Goal: Task Accomplishment & Management: Manage account settings

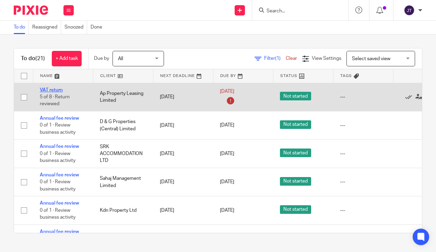
click at [54, 91] on link "VAT return" at bounding box center [51, 90] width 23 height 5
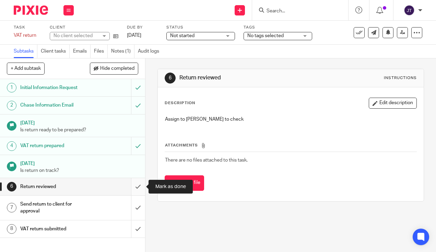
click at [141, 189] on input "submit" at bounding box center [72, 186] width 145 height 17
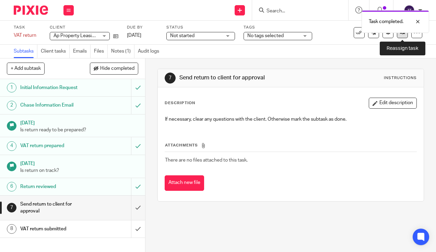
click at [405, 36] on link at bounding box center [402, 32] width 11 height 11
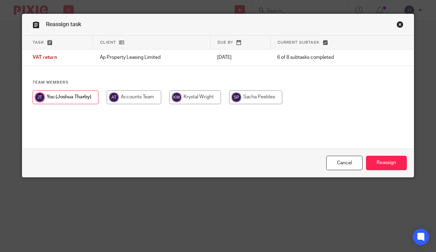
click at [193, 98] on input "radio" at bounding box center [195, 97] width 51 height 14
radio input "true"
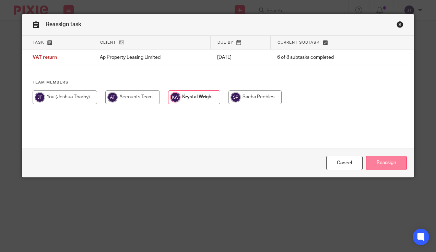
click at [390, 163] on input "Reassign" at bounding box center [386, 163] width 41 height 15
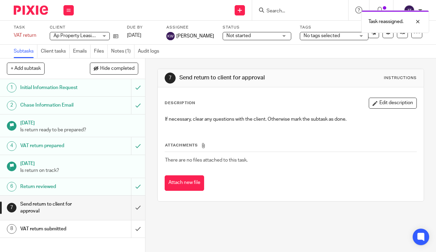
click at [25, 13] on img at bounding box center [31, 9] width 34 height 9
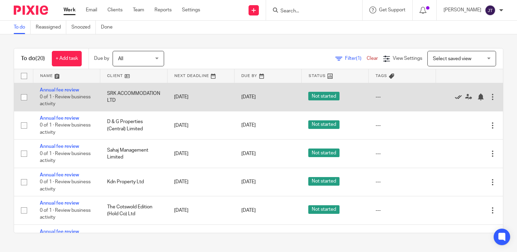
click at [436, 97] on icon at bounding box center [458, 96] width 7 height 7
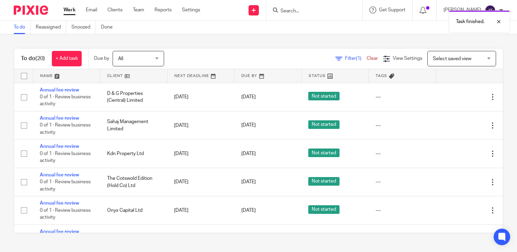
click at [436, 97] on icon at bounding box center [458, 96] width 7 height 7
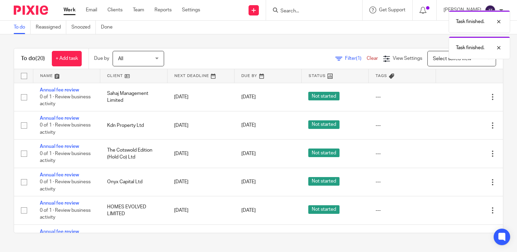
click at [436, 97] on icon at bounding box center [458, 96] width 7 height 7
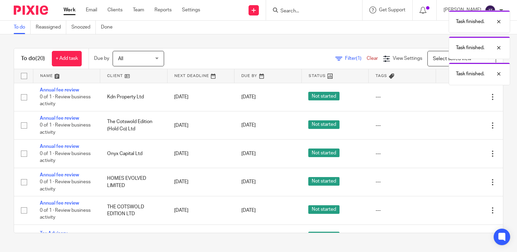
click at [436, 97] on icon at bounding box center [458, 96] width 7 height 7
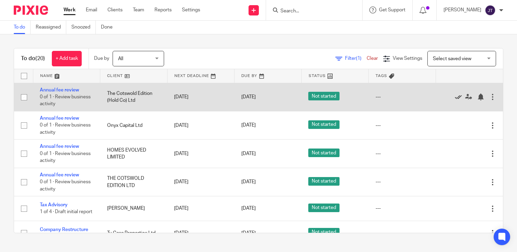
click at [436, 97] on icon at bounding box center [458, 96] width 7 height 7
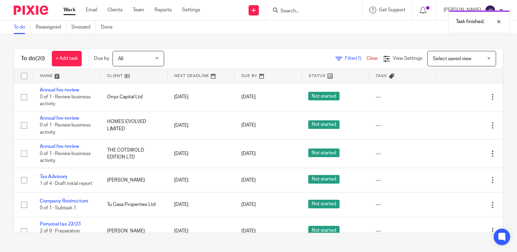
click at [436, 97] on icon at bounding box center [458, 96] width 7 height 7
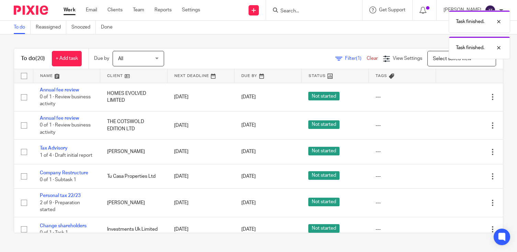
click at [436, 97] on icon at bounding box center [458, 96] width 7 height 7
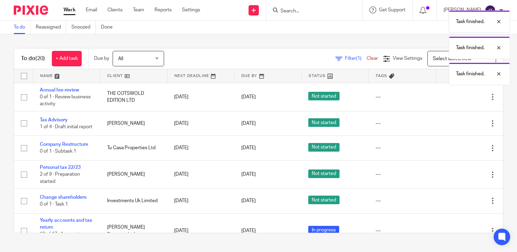
click at [436, 97] on icon at bounding box center [458, 96] width 7 height 7
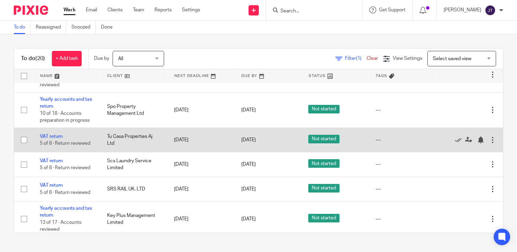
scroll to position [126, 0]
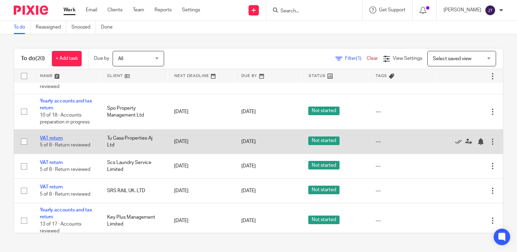
click at [43, 140] on link "VAT return" at bounding box center [51, 138] width 23 height 5
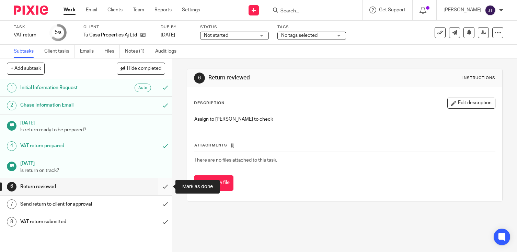
click at [164, 186] on input "submit" at bounding box center [86, 186] width 172 height 17
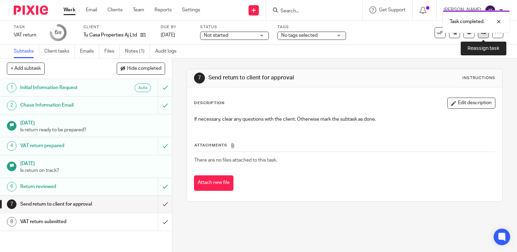
click at [484, 36] on link at bounding box center [483, 32] width 11 height 11
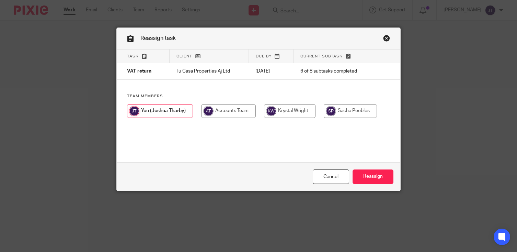
click at [300, 113] on input "radio" at bounding box center [289, 111] width 51 height 14
radio input "true"
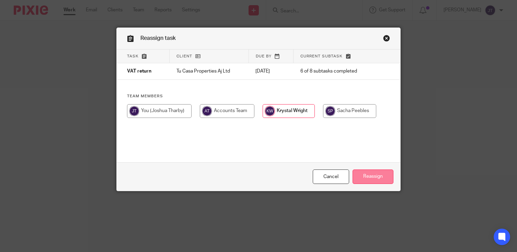
click at [379, 174] on input "Reassign" at bounding box center [373, 176] width 41 height 15
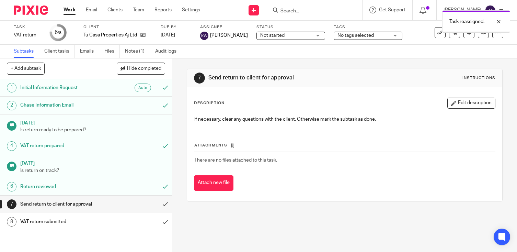
click at [71, 12] on link "Work" at bounding box center [70, 10] width 12 height 7
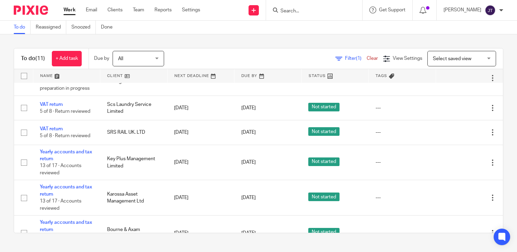
scroll to position [160, 0]
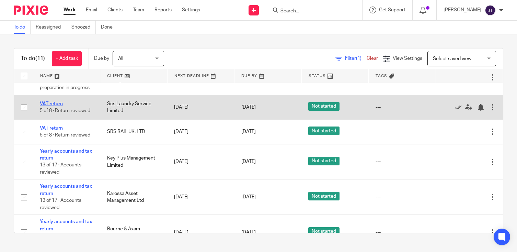
click at [51, 106] on link "VAT return" at bounding box center [51, 103] width 23 height 5
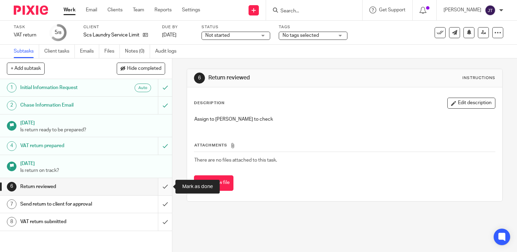
click at [165, 187] on input "submit" at bounding box center [86, 186] width 172 height 17
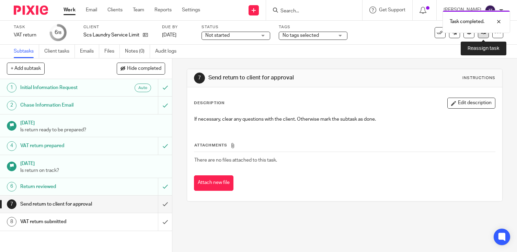
click at [483, 37] on link at bounding box center [483, 32] width 11 height 11
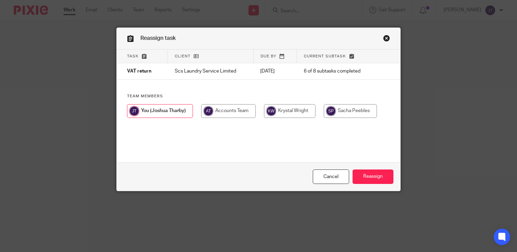
click at [303, 112] on input "radio" at bounding box center [289, 111] width 51 height 14
radio input "true"
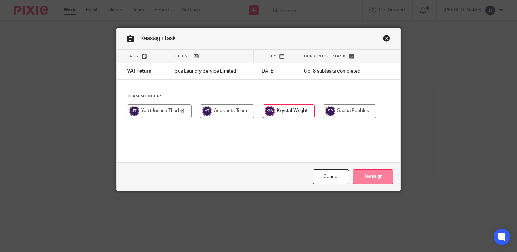
click at [377, 177] on input "Reassign" at bounding box center [373, 176] width 41 height 15
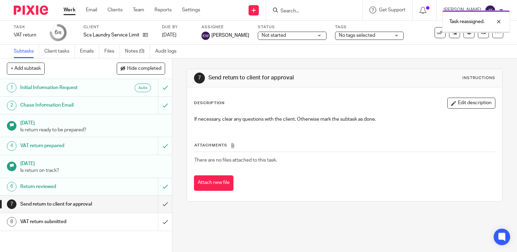
click at [73, 8] on link "Work" at bounding box center [70, 10] width 12 height 7
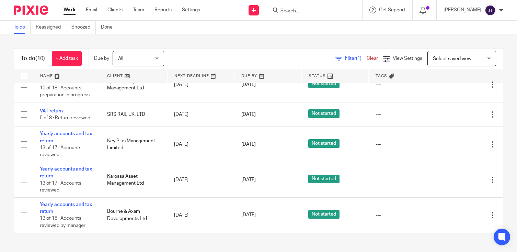
scroll to position [141, 0]
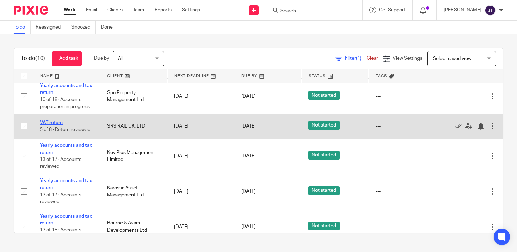
click at [45, 123] on link "VAT return" at bounding box center [51, 122] width 23 height 5
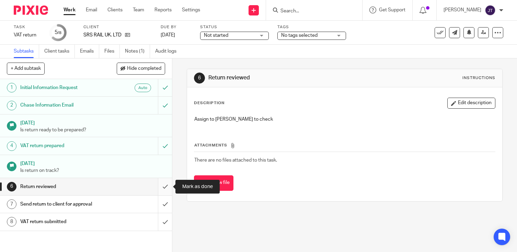
click at [168, 185] on input "submit" at bounding box center [86, 186] width 172 height 17
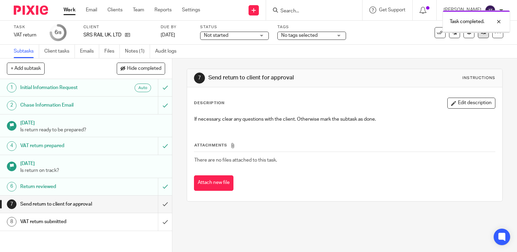
click at [484, 37] on link at bounding box center [483, 32] width 11 height 11
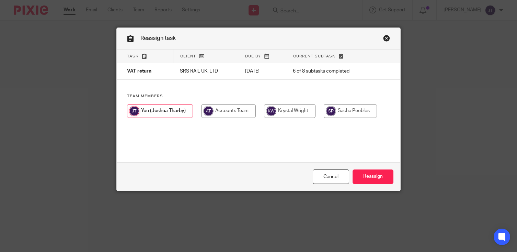
click at [294, 116] on input "radio" at bounding box center [289, 111] width 51 height 14
radio input "true"
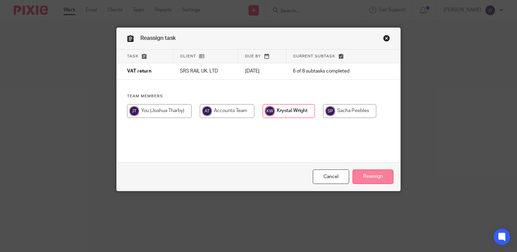
click at [383, 177] on input "Reassign" at bounding box center [373, 176] width 41 height 15
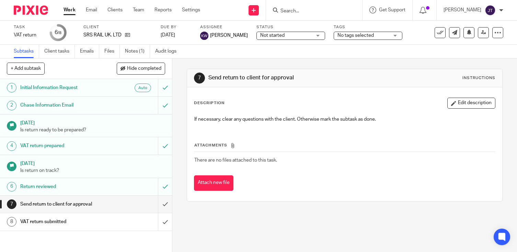
click at [67, 9] on link "Work" at bounding box center [70, 10] width 12 height 7
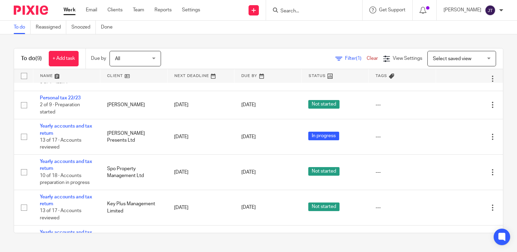
scroll to position [66, 0]
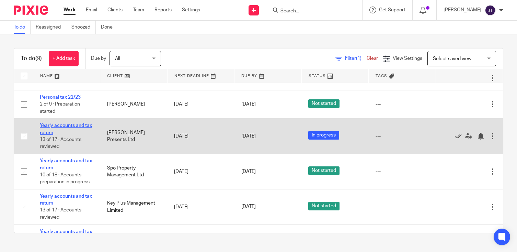
click at [66, 128] on link "Yearly accounts and tax return" at bounding box center [66, 129] width 52 height 12
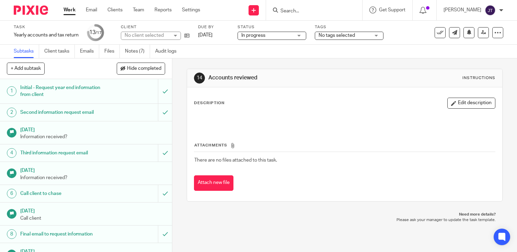
scroll to position [174, 0]
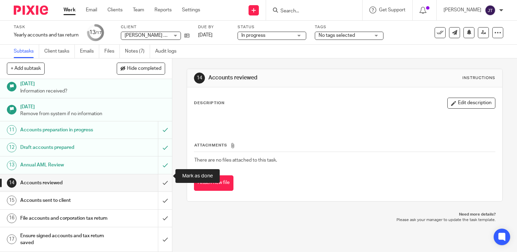
click at [166, 175] on input "submit" at bounding box center [86, 182] width 172 height 17
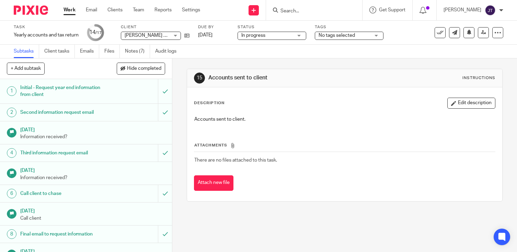
scroll to position [174, 0]
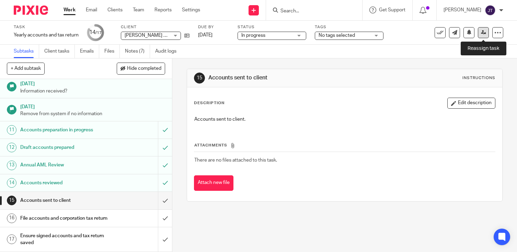
click at [482, 37] on link at bounding box center [483, 32] width 11 height 11
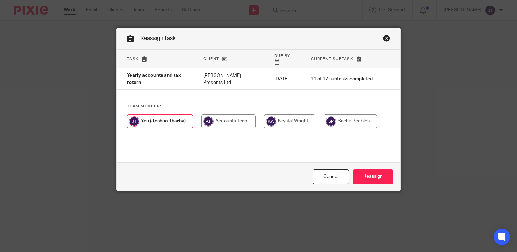
click at [353, 116] on input "radio" at bounding box center [350, 121] width 53 height 14
radio input "true"
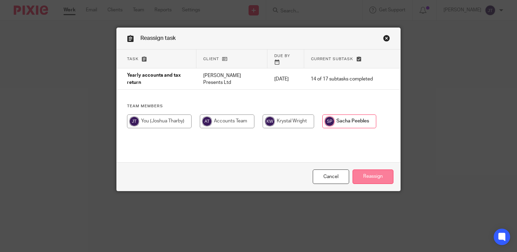
click at [378, 172] on input "Reassign" at bounding box center [373, 176] width 41 height 15
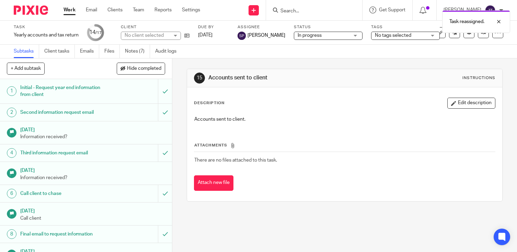
click at [69, 10] on link "Work" at bounding box center [70, 10] width 12 height 7
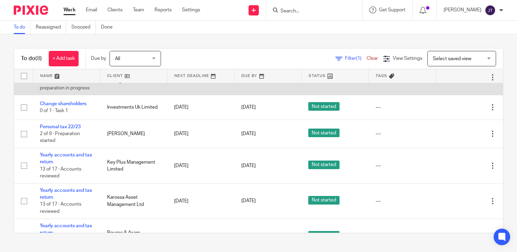
scroll to position [97, 0]
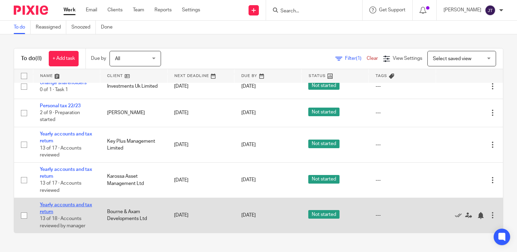
click at [64, 205] on link "Yearly accounts and tax return" at bounding box center [66, 208] width 52 height 12
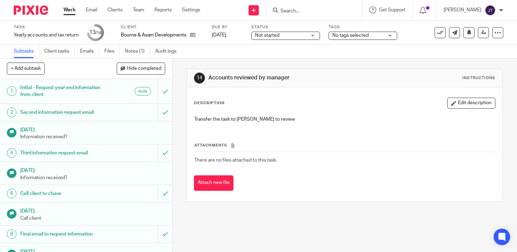
scroll to position [192, 0]
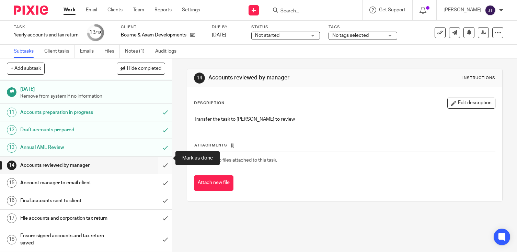
click at [164, 158] on input "submit" at bounding box center [86, 165] width 172 height 17
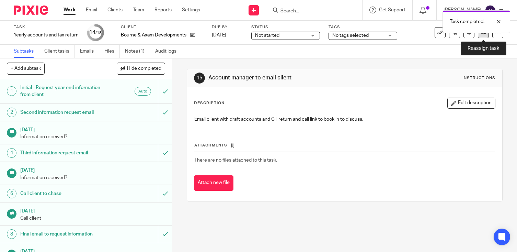
click at [483, 36] on link at bounding box center [483, 32] width 11 height 11
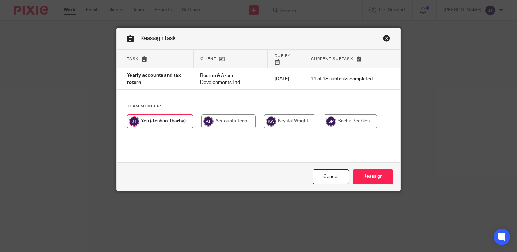
click at [385, 38] on link "Close this dialog window" at bounding box center [386, 39] width 7 height 9
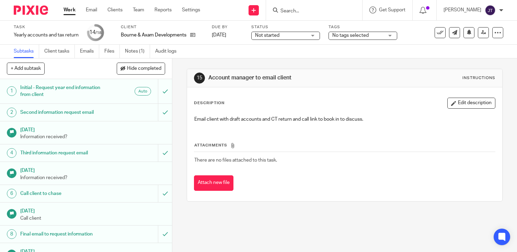
click at [292, 10] on input "Search" at bounding box center [311, 11] width 62 height 6
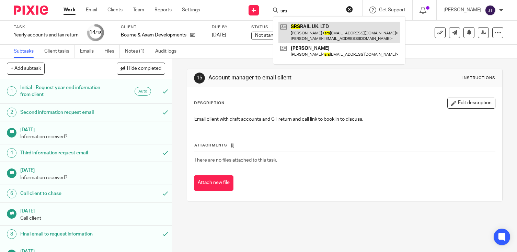
type input "srs"
click at [295, 32] on link at bounding box center [339, 32] width 122 height 21
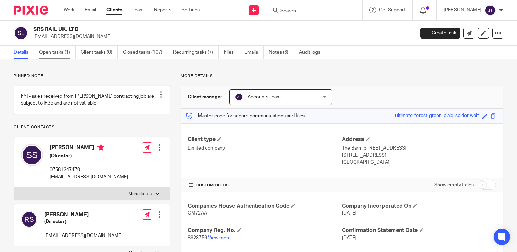
click at [52, 50] on link "Open tasks (1)" at bounding box center [57, 52] width 36 height 13
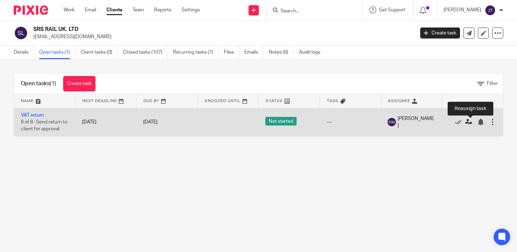
click at [469, 124] on icon at bounding box center [468, 121] width 7 height 7
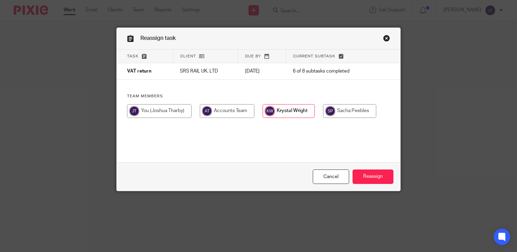
click at [342, 113] on input "radio" at bounding box center [349, 111] width 53 height 14
radio input "true"
click at [376, 180] on input "Reassign" at bounding box center [373, 176] width 41 height 15
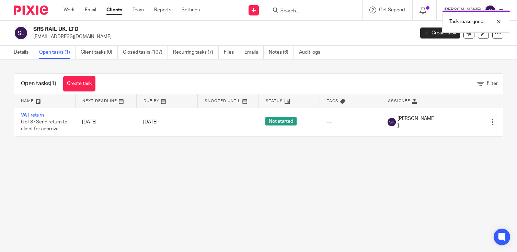
click at [312, 8] on div "Task reassigned." at bounding box center [385, 20] width 252 height 26
click at [297, 10] on div "Task reassigned." at bounding box center [385, 20] width 252 height 26
click at [305, 11] on div "Task reassigned." at bounding box center [385, 20] width 252 height 26
click at [294, 10] on div "Task reassigned." at bounding box center [385, 20] width 252 height 26
click at [500, 19] on div at bounding box center [493, 22] width 19 height 8
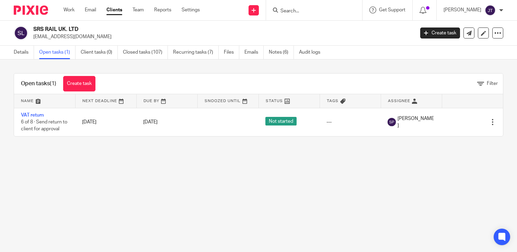
click at [341, 11] on input "Search" at bounding box center [311, 11] width 62 height 6
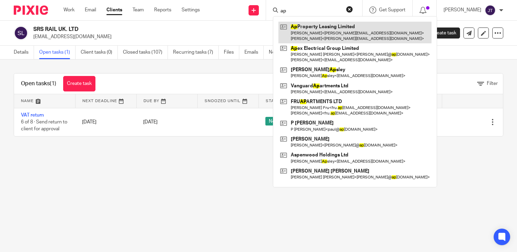
type input "ap"
click at [310, 26] on link at bounding box center [354, 32] width 153 height 21
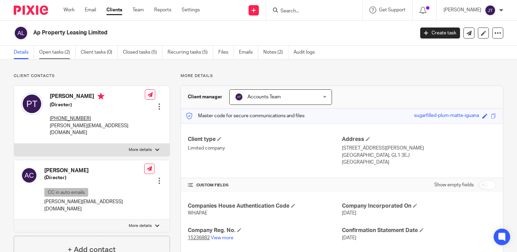
click at [60, 53] on link "Open tasks (2)" at bounding box center [57, 52] width 36 height 13
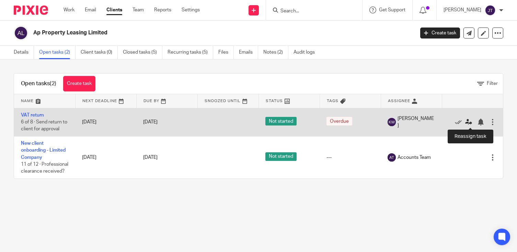
click at [471, 123] on icon at bounding box center [468, 121] width 7 height 7
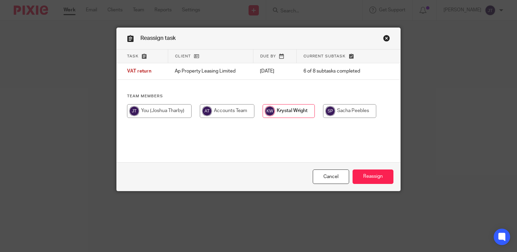
click at [353, 113] on input "radio" at bounding box center [349, 111] width 53 height 14
radio input "true"
click at [378, 174] on input "Reassign" at bounding box center [373, 176] width 41 height 15
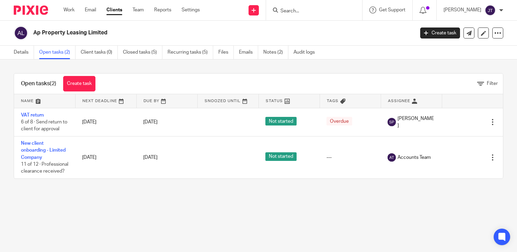
click at [314, 12] on input "Search" at bounding box center [311, 11] width 62 height 6
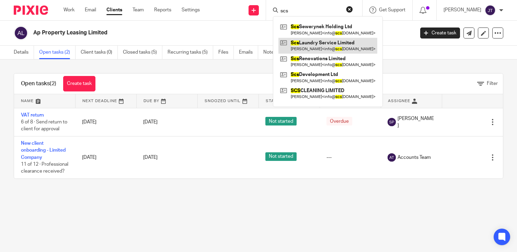
type input "scs"
click at [322, 47] on link at bounding box center [327, 46] width 99 height 16
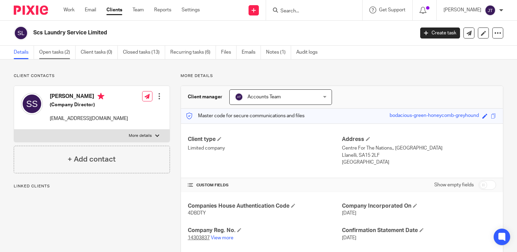
click at [56, 46] on link "Open tasks (2)" at bounding box center [57, 52] width 36 height 13
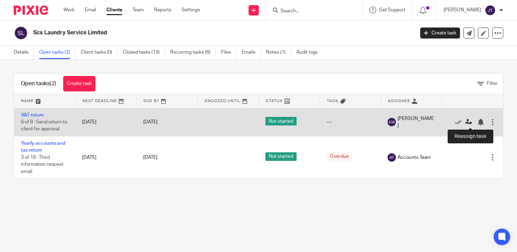
click at [469, 123] on icon at bounding box center [468, 121] width 7 height 7
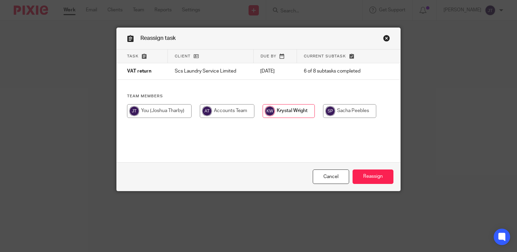
click at [331, 111] on input "radio" at bounding box center [349, 111] width 53 height 14
radio input "true"
click at [380, 176] on input "Reassign" at bounding box center [373, 176] width 41 height 15
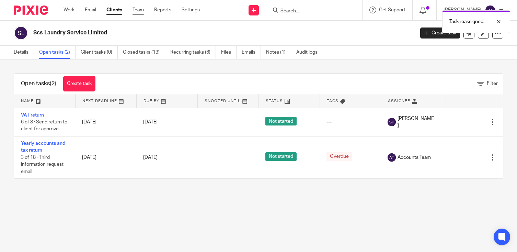
click at [142, 12] on link "Team" at bounding box center [138, 10] width 11 height 7
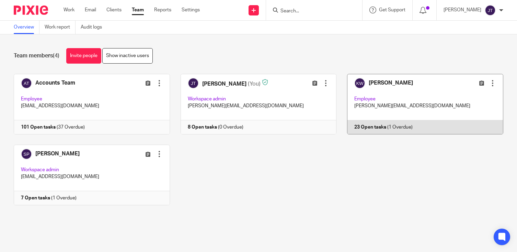
click at [369, 99] on link at bounding box center [419, 104] width 167 height 60
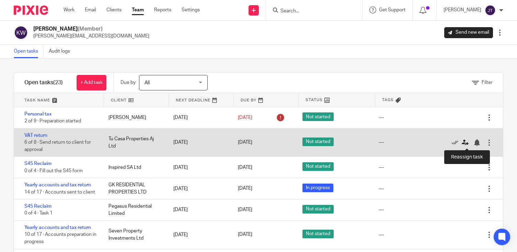
click at [465, 144] on icon at bounding box center [465, 142] width 7 height 7
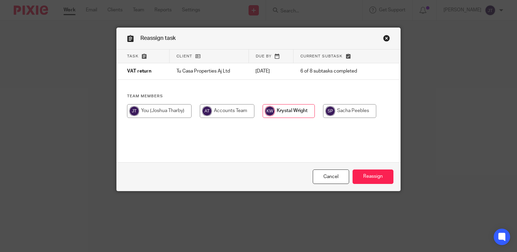
click at [364, 112] on input "radio" at bounding box center [349, 111] width 53 height 14
radio input "true"
click at [374, 175] on input "Reassign" at bounding box center [373, 176] width 41 height 15
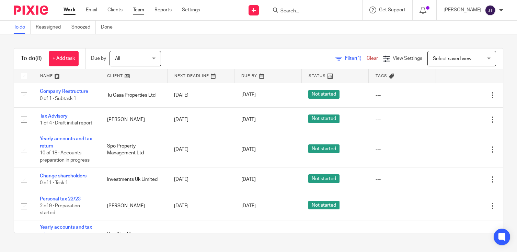
click at [144, 9] on link "Team" at bounding box center [138, 10] width 11 height 7
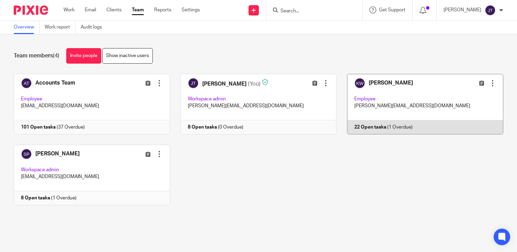
click at [379, 89] on link at bounding box center [419, 104] width 167 height 60
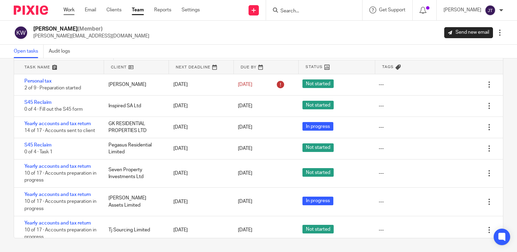
click at [69, 8] on link "Work" at bounding box center [69, 10] width 11 height 7
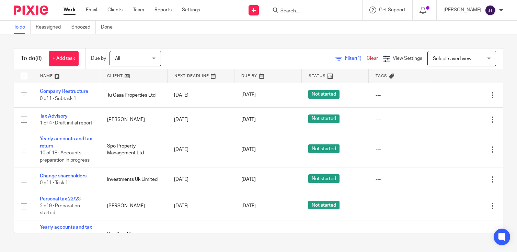
scroll to position [97, 0]
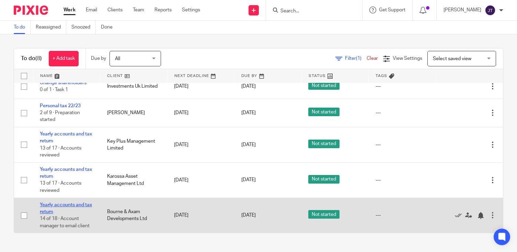
click at [80, 204] on link "Yearly accounts and tax return" at bounding box center [66, 208] width 52 height 12
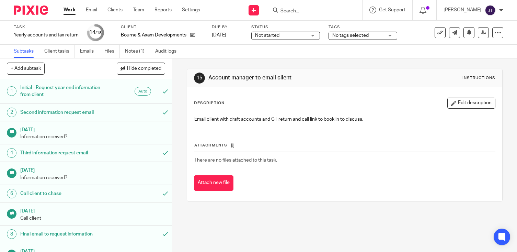
scroll to position [192, 0]
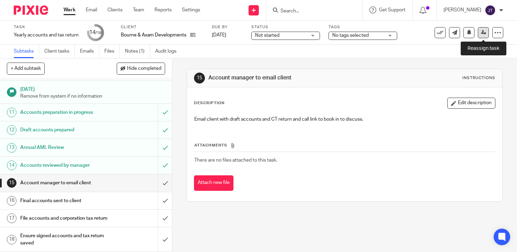
click at [482, 34] on icon at bounding box center [483, 32] width 5 height 5
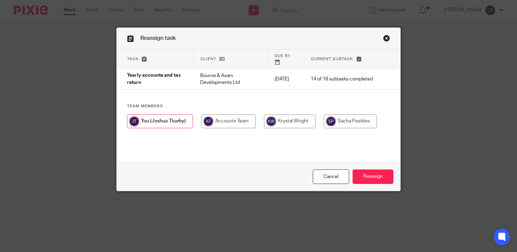
click at [295, 115] on input "radio" at bounding box center [289, 121] width 51 height 14
radio input "true"
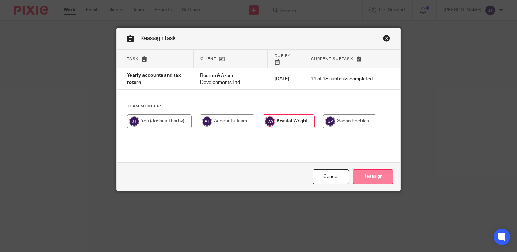
click at [377, 173] on input "Reassign" at bounding box center [373, 176] width 41 height 15
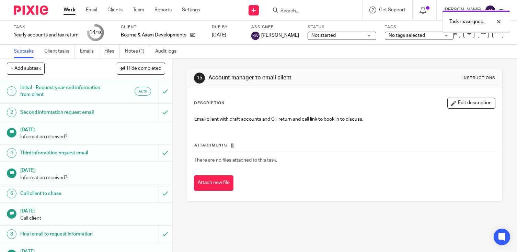
click at [69, 12] on link "Work" at bounding box center [70, 10] width 12 height 7
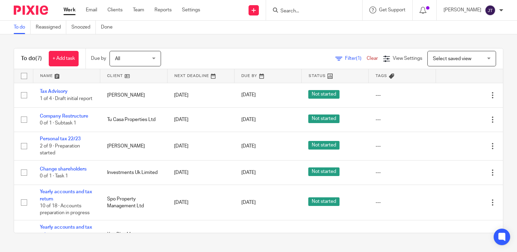
scroll to position [61, 0]
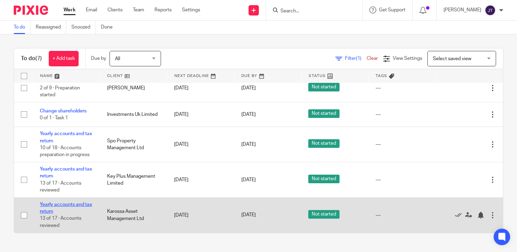
click at [69, 204] on link "Yearly accounts and tax return" at bounding box center [66, 208] width 52 height 12
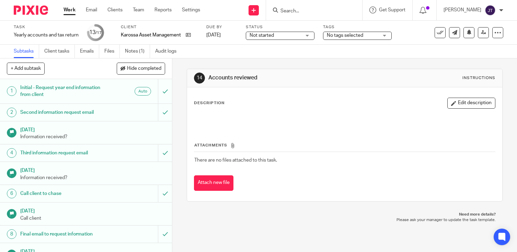
scroll to position [174, 0]
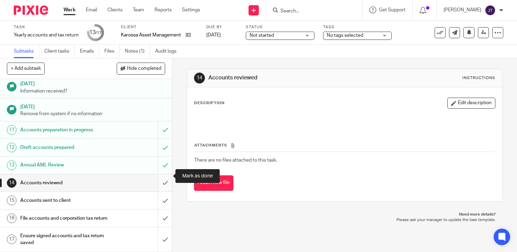
click at [165, 178] on input "submit" at bounding box center [86, 182] width 172 height 17
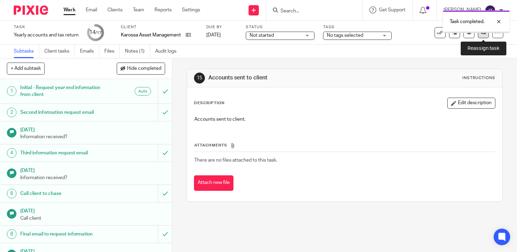
click at [482, 35] on link at bounding box center [483, 32] width 11 height 11
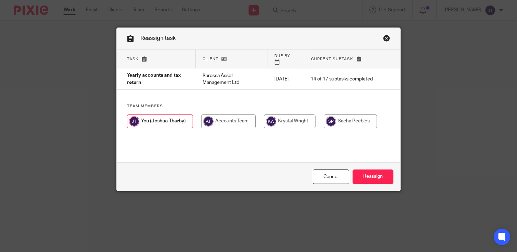
click at [307, 120] on input "radio" at bounding box center [289, 121] width 51 height 14
radio input "true"
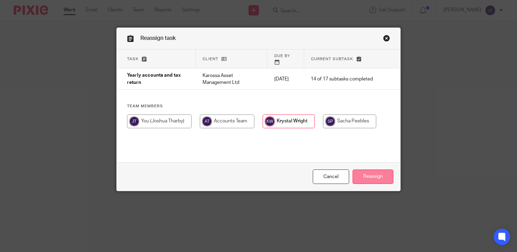
click at [381, 180] on input "Reassign" at bounding box center [373, 176] width 41 height 15
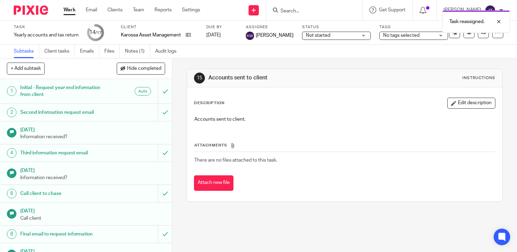
click at [68, 12] on link "Work" at bounding box center [70, 10] width 12 height 7
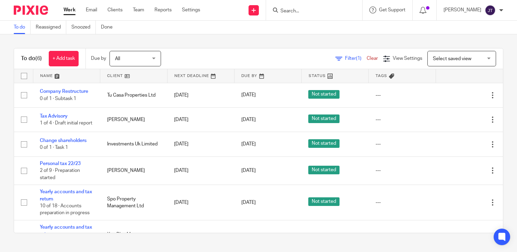
scroll to position [25, 0]
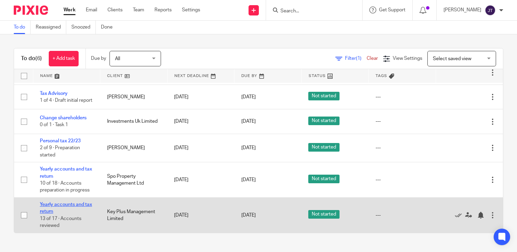
click at [71, 202] on link "Yearly accounts and tax return" at bounding box center [66, 208] width 52 height 12
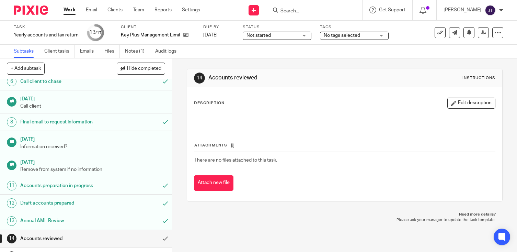
scroll to position [174, 0]
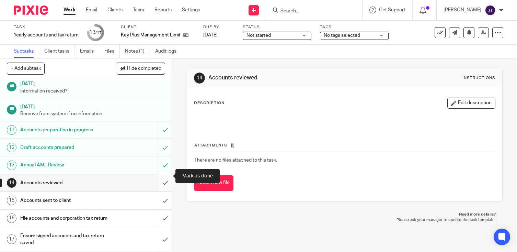
click at [161, 176] on input "submit" at bounding box center [86, 182] width 172 height 17
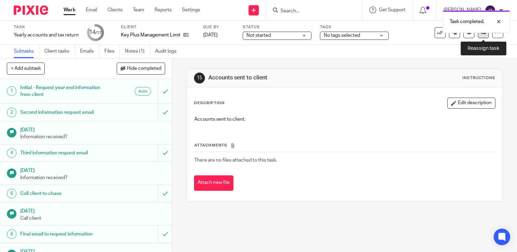
click at [482, 36] on link at bounding box center [483, 32] width 11 height 11
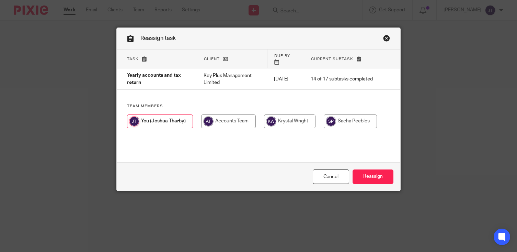
click at [288, 120] on input "radio" at bounding box center [289, 121] width 51 height 14
radio input "true"
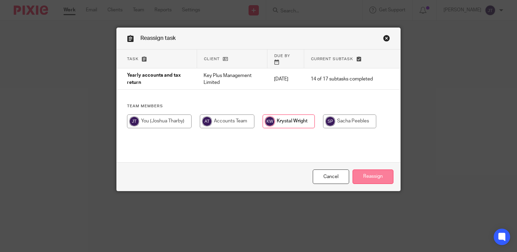
click at [368, 178] on input "Reassign" at bounding box center [373, 176] width 41 height 15
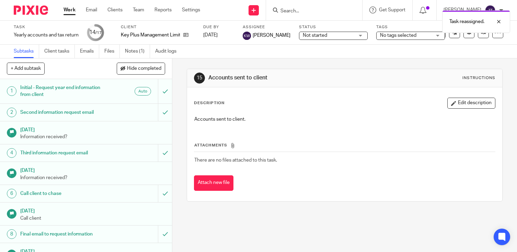
click at [73, 11] on link "Work" at bounding box center [70, 10] width 12 height 7
